Goal: Task Accomplishment & Management: Manage account settings

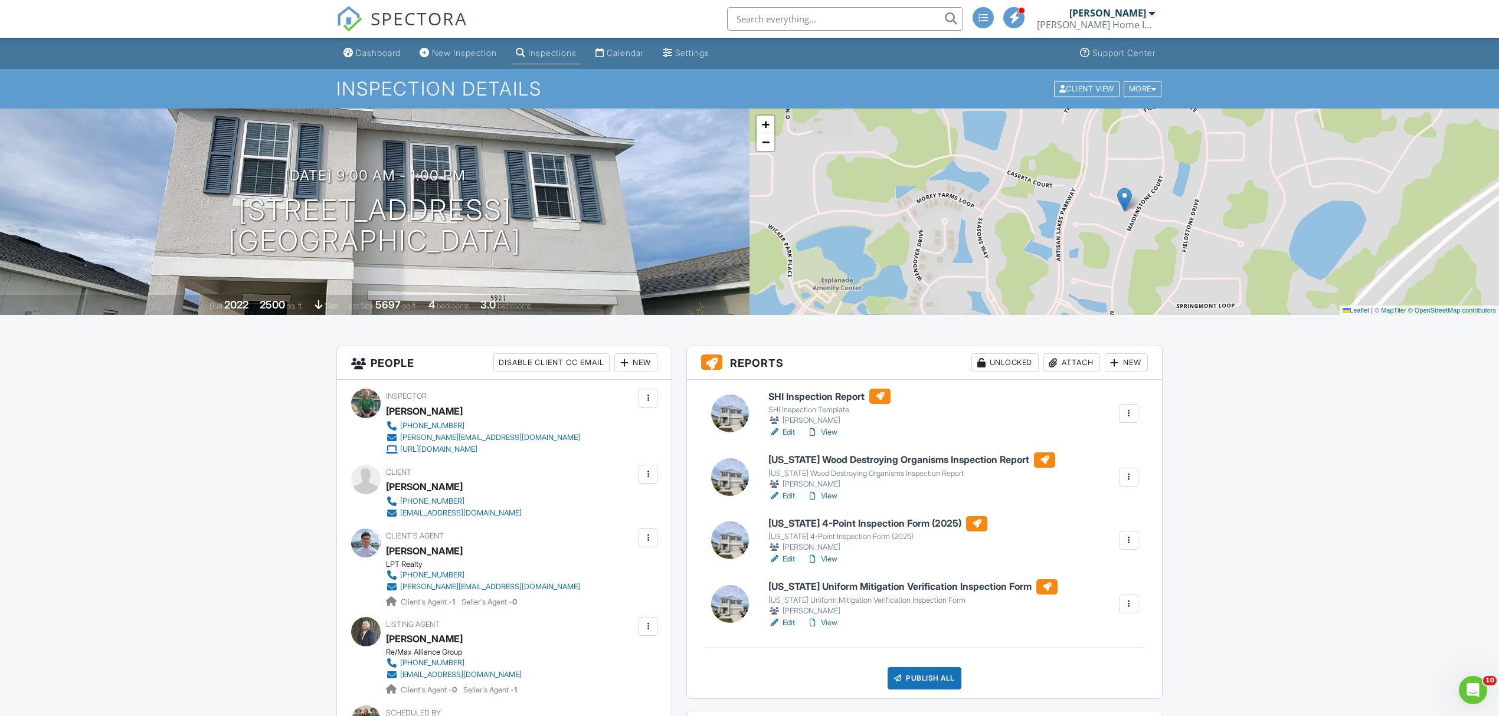
click at [782, 432] on link "Edit" at bounding box center [781, 433] width 27 height 12
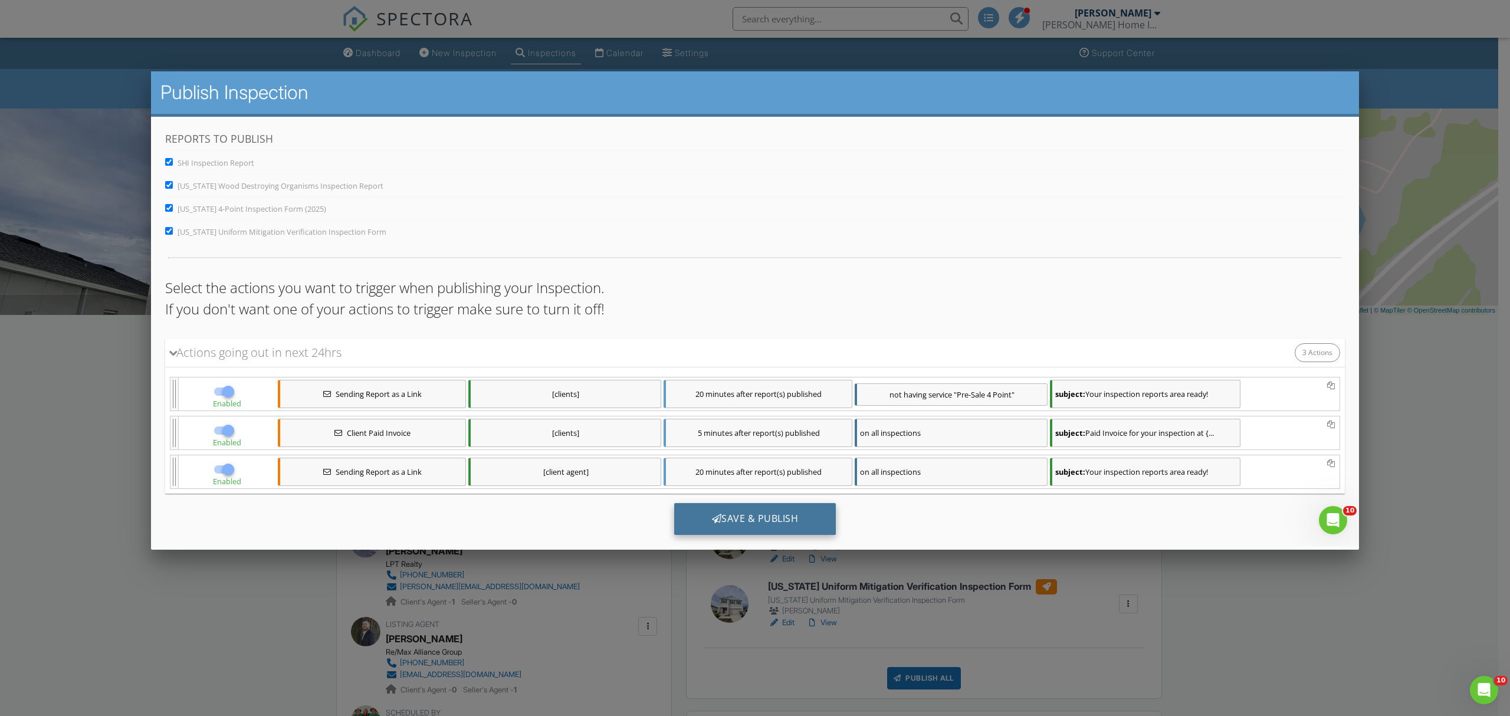
click at [746, 529] on div "Save & Publish" at bounding box center [755, 519] width 162 height 32
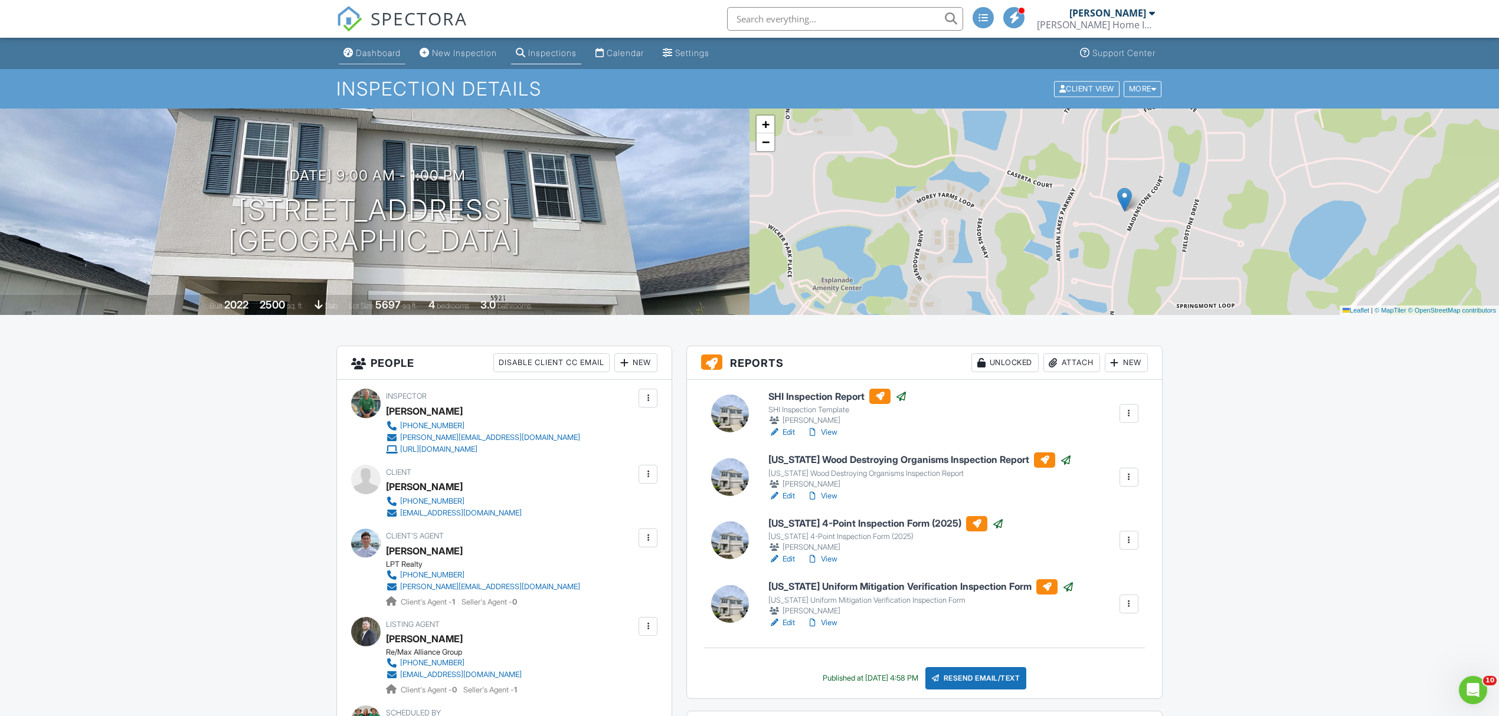
click at [380, 57] on div "Dashboard" at bounding box center [378, 53] width 45 height 10
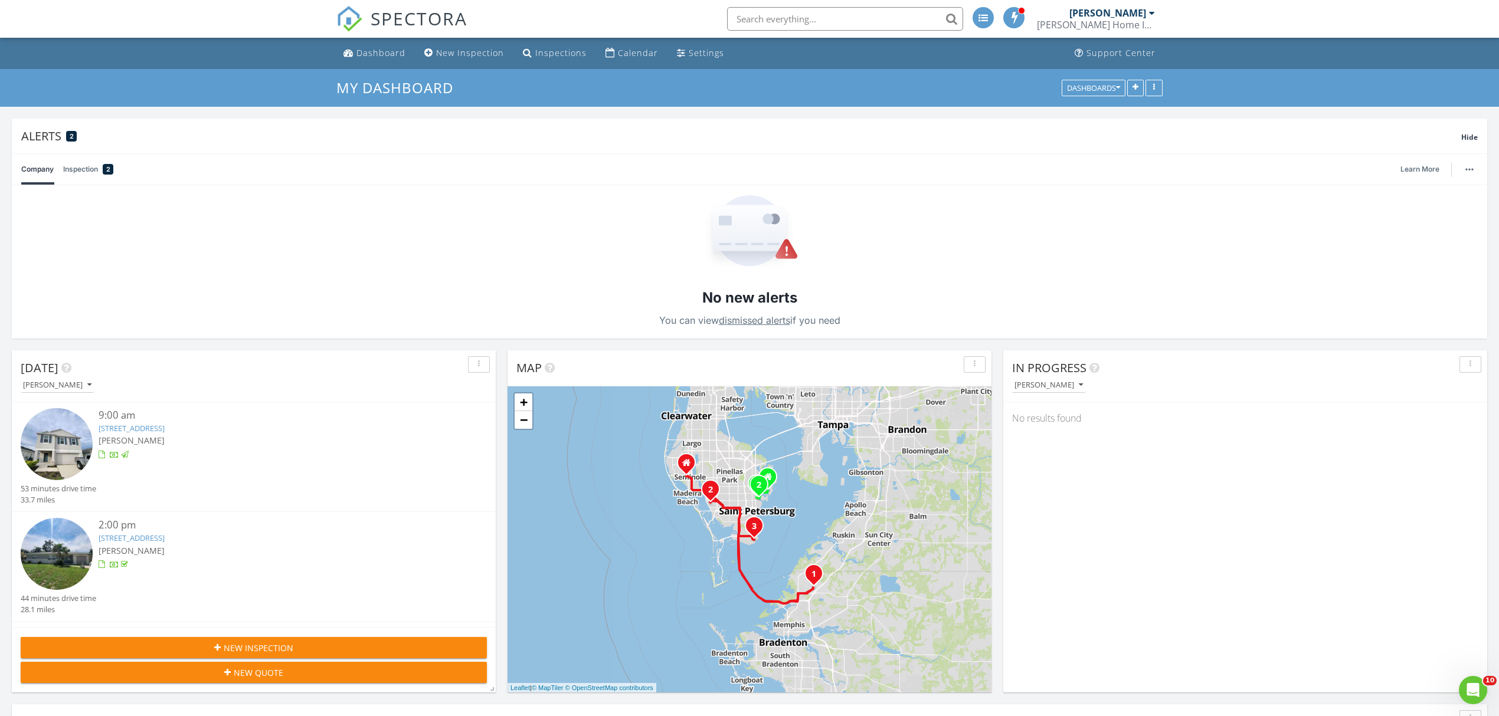
click at [81, 166] on link "Inspection 2" at bounding box center [88, 169] width 50 height 31
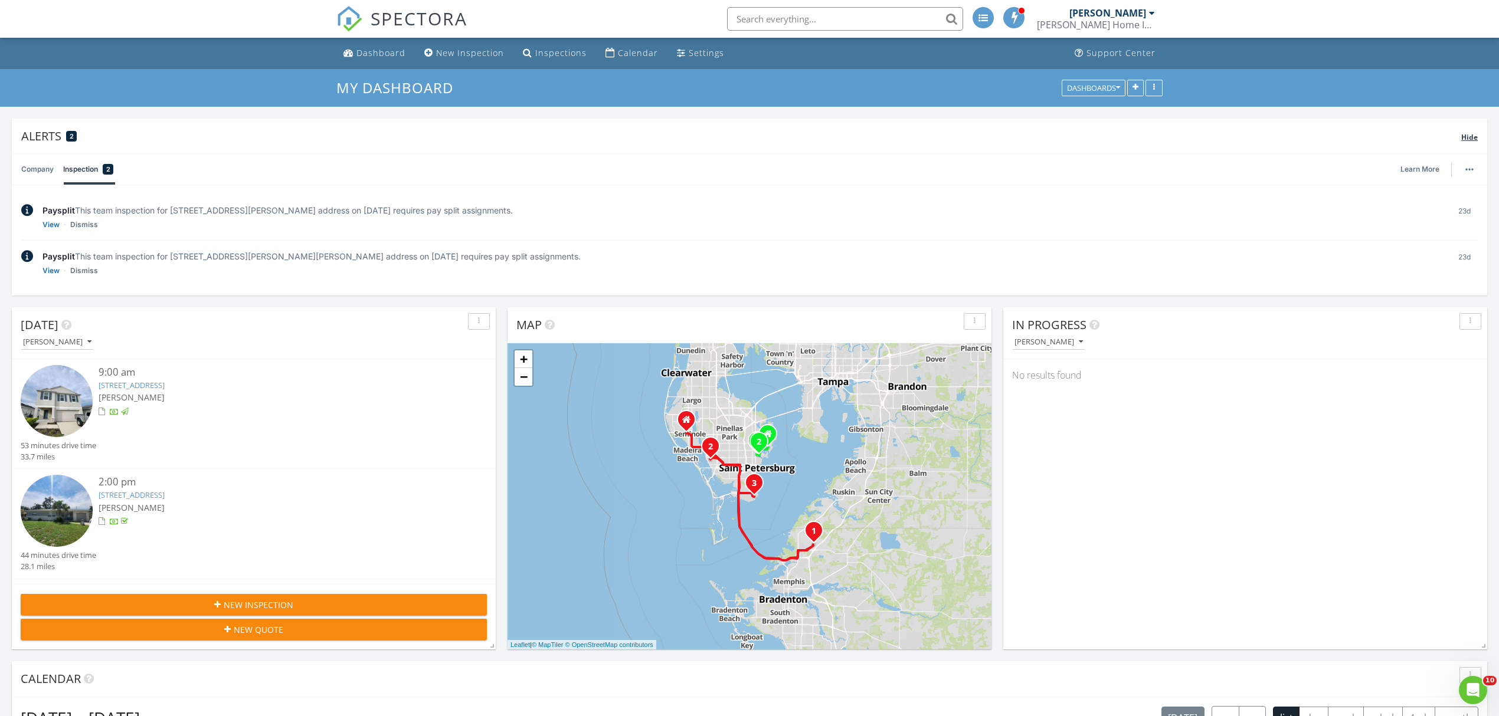
click at [1464, 135] on span "Hide" at bounding box center [1469, 137] width 17 height 10
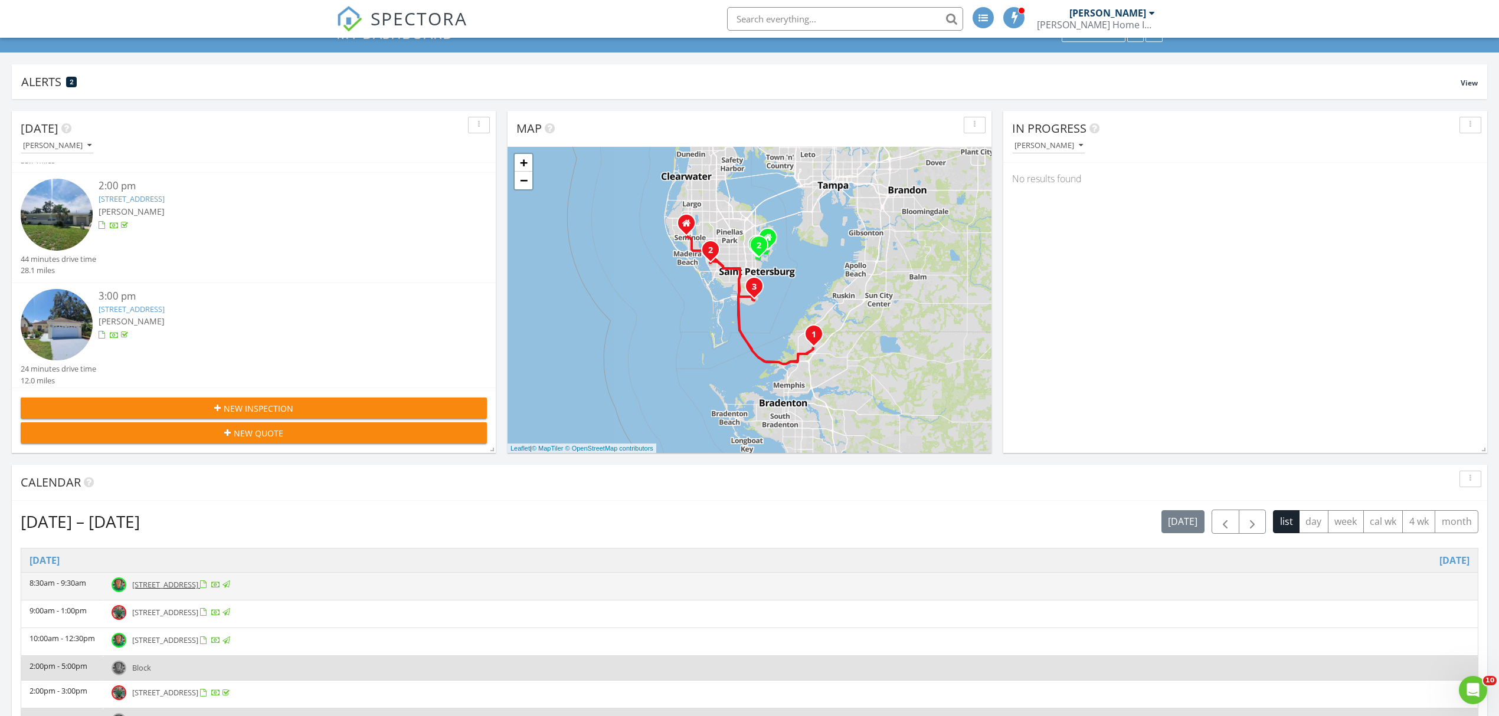
scroll to position [393, 0]
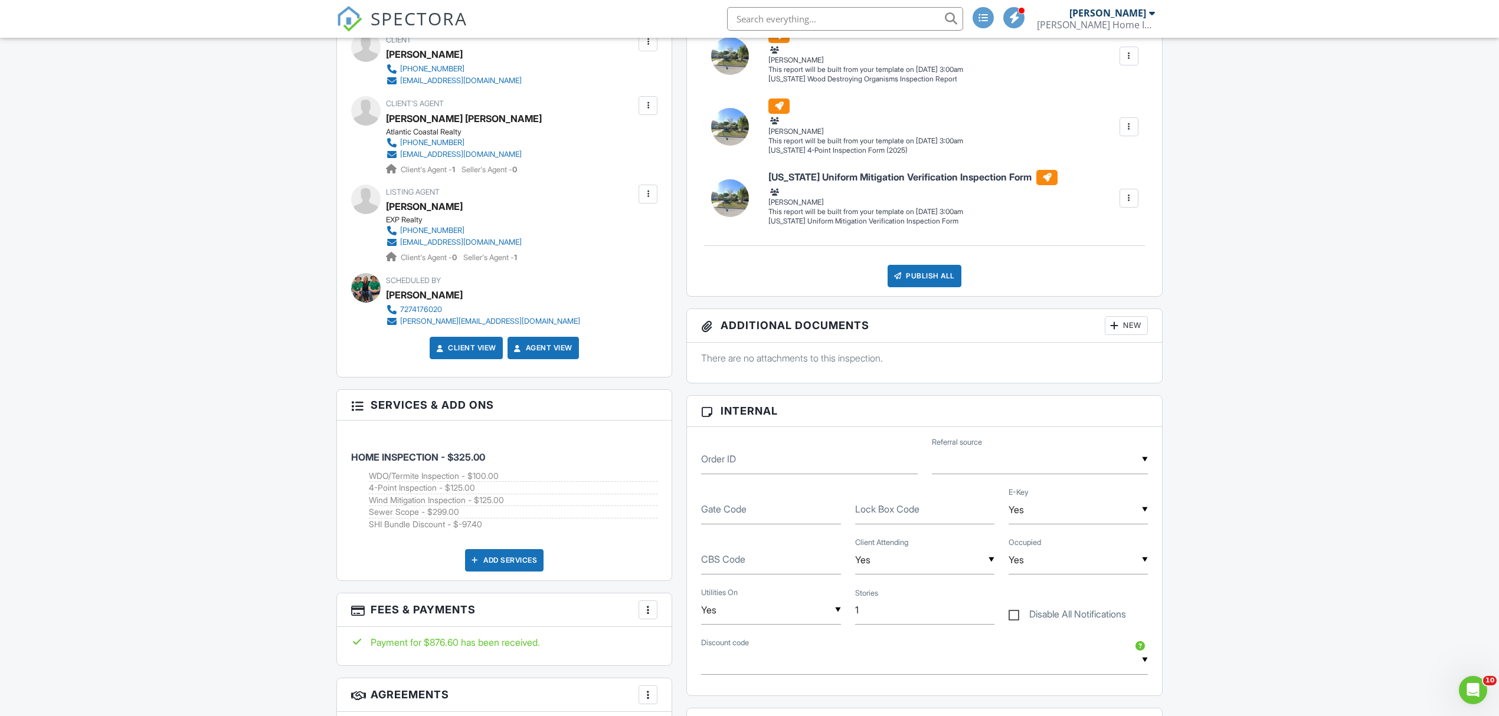
scroll to position [393, 0]
